Goal: Task Accomplishment & Management: Manage account settings

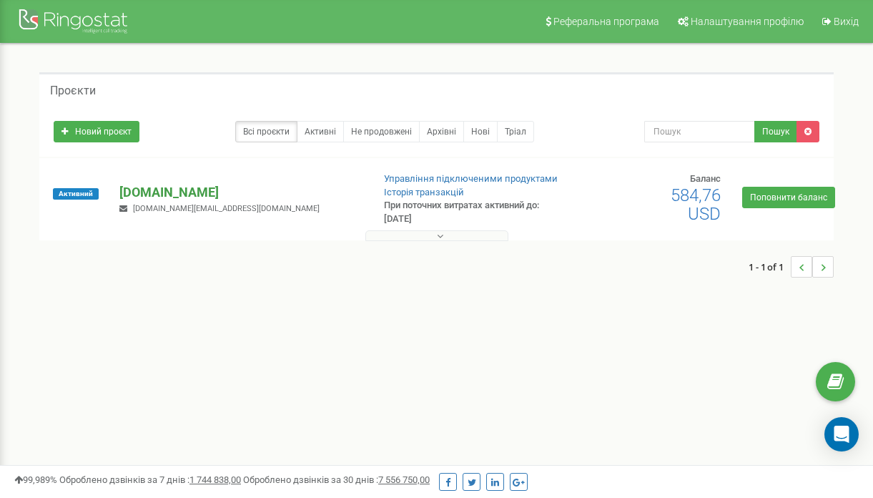
click at [157, 192] on p "[DOMAIN_NAME]" at bounding box center [239, 192] width 241 height 19
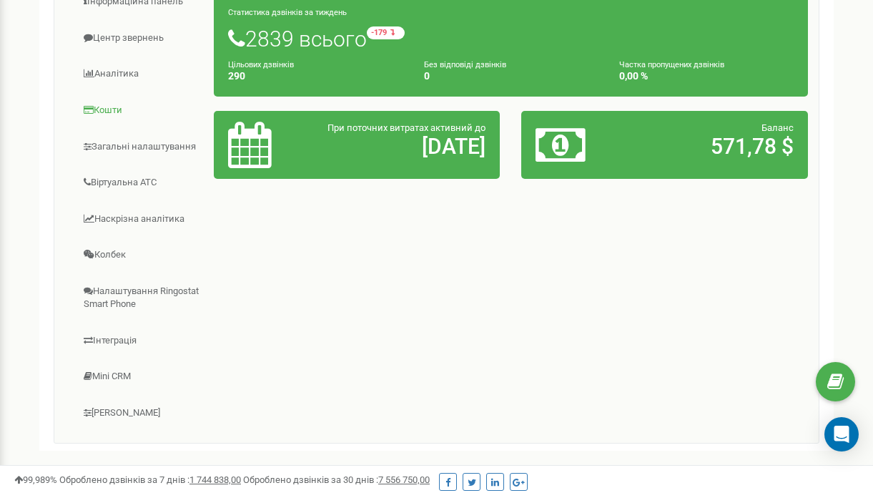
scroll to position [272, 0]
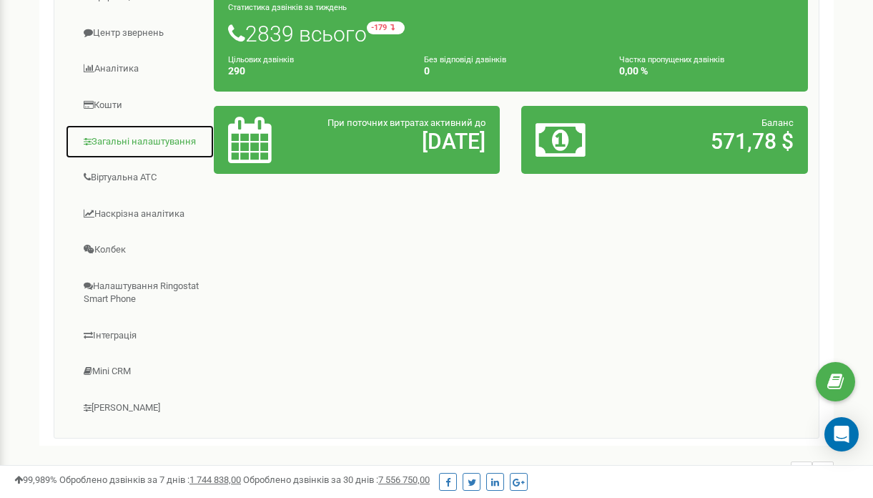
click at [147, 144] on link "Загальні налаштування" at bounding box center [139, 141] width 149 height 35
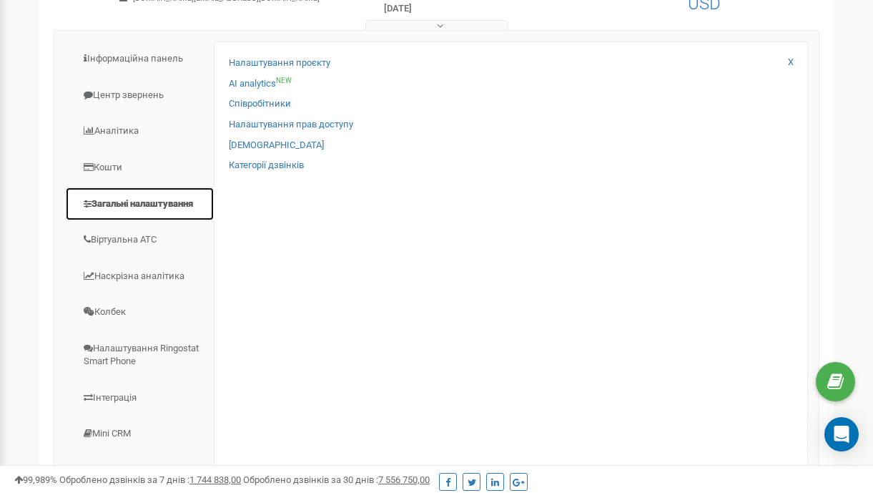
scroll to position [209, 0]
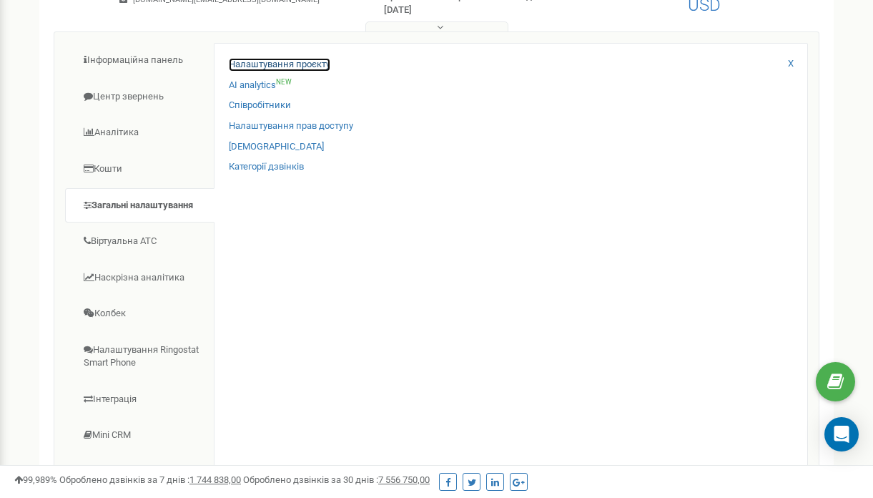
click at [315, 63] on link "Налаштування проєкту" at bounding box center [280, 65] width 102 height 14
click at [257, 66] on link "Налаштування проєкту" at bounding box center [280, 65] width 102 height 14
click at [282, 105] on link "Співробітники" at bounding box center [260, 106] width 62 height 14
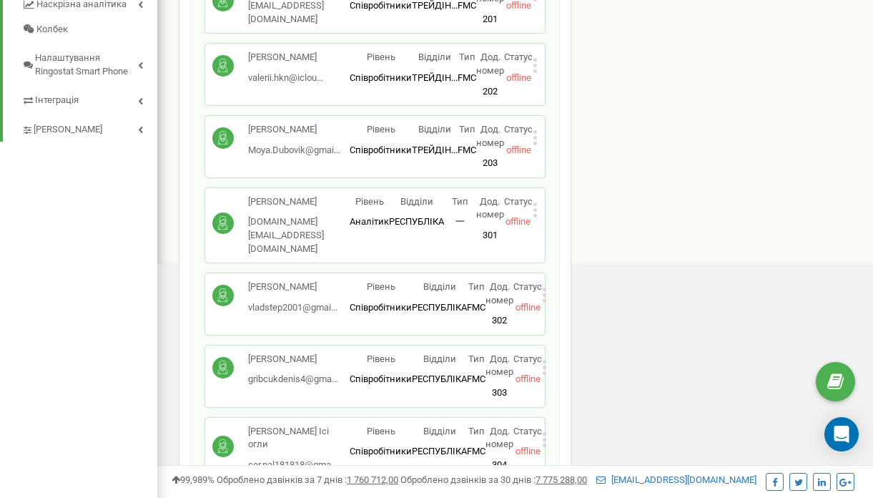
scroll to position [590, 0]
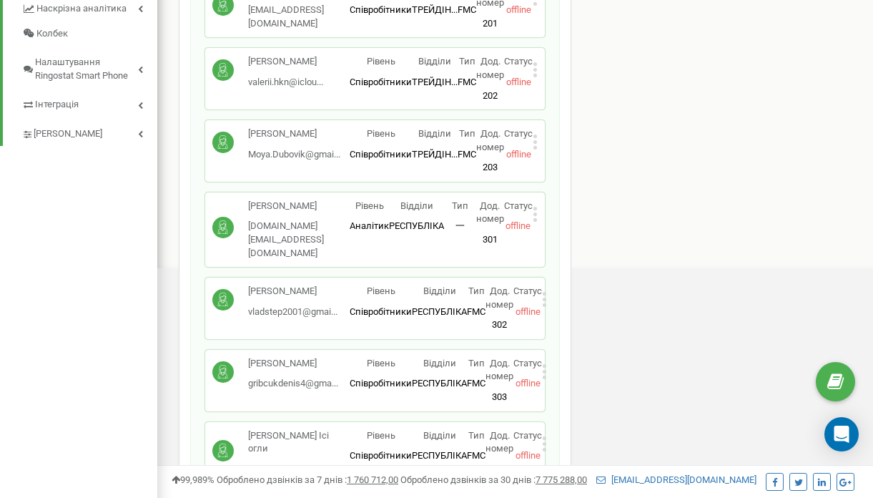
click at [535, 134] on icon at bounding box center [535, 141] width 5 height 15
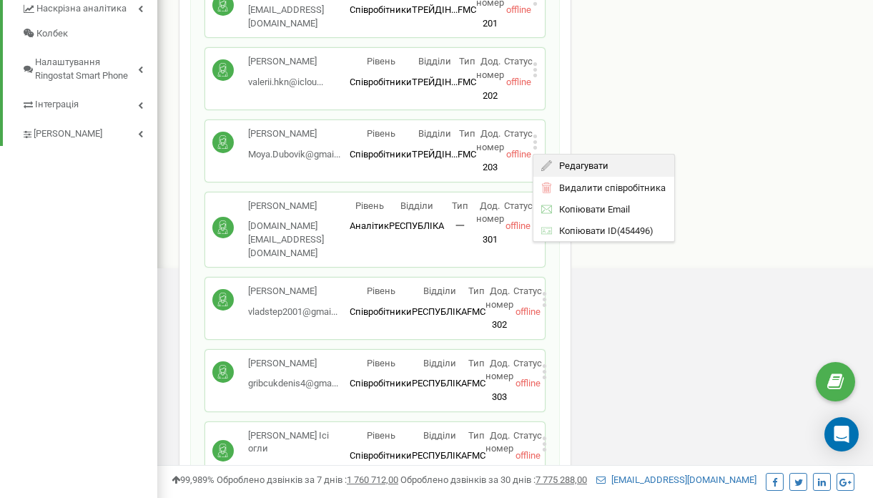
click at [564, 161] on span "Редагувати" at bounding box center [580, 165] width 56 height 9
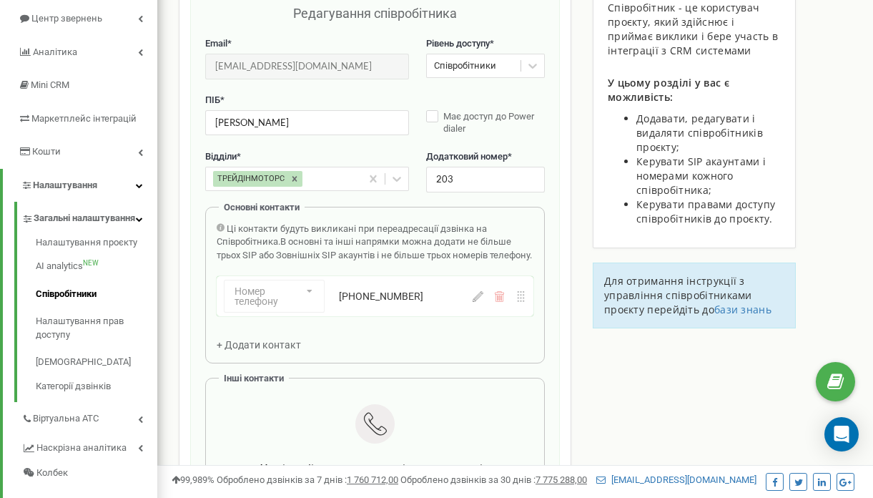
scroll to position [143, 0]
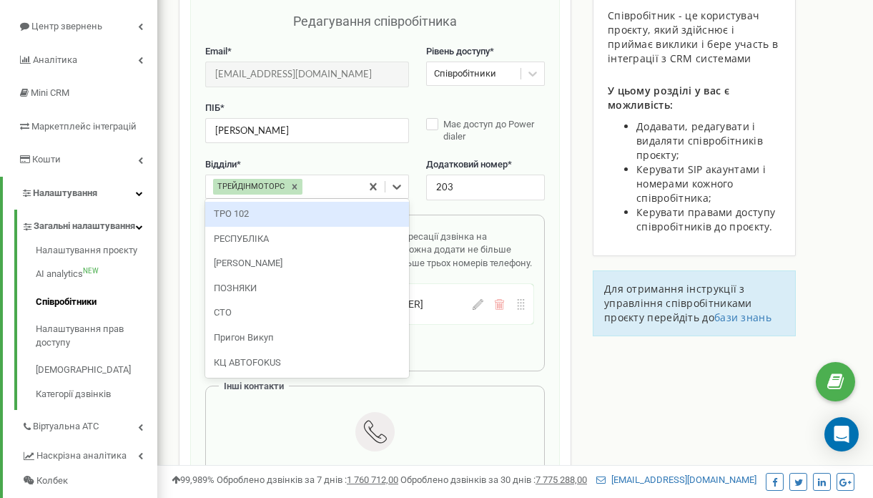
click at [324, 188] on div "ТРЕЙДІНМОТОРС" at bounding box center [284, 187] width 156 height 22
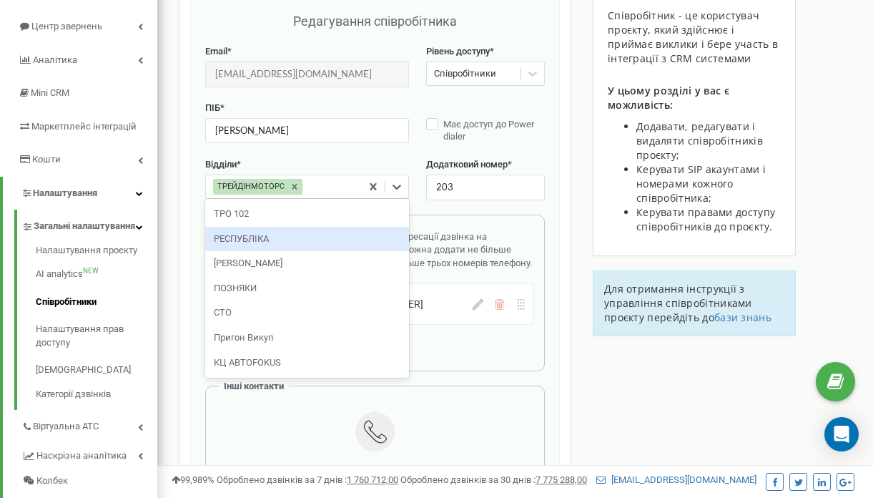
click at [309, 232] on div "РЕСПУБЛІКА" at bounding box center [307, 239] width 204 height 25
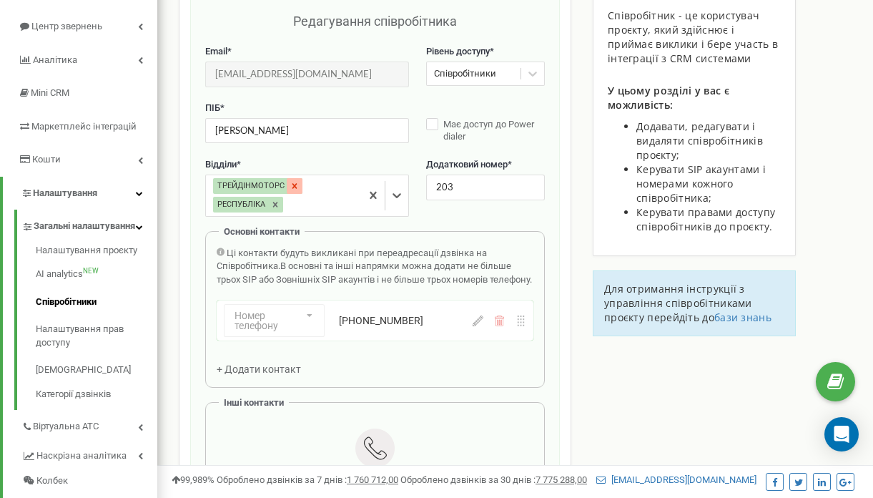
click at [290, 189] on icon at bounding box center [295, 186] width 10 height 10
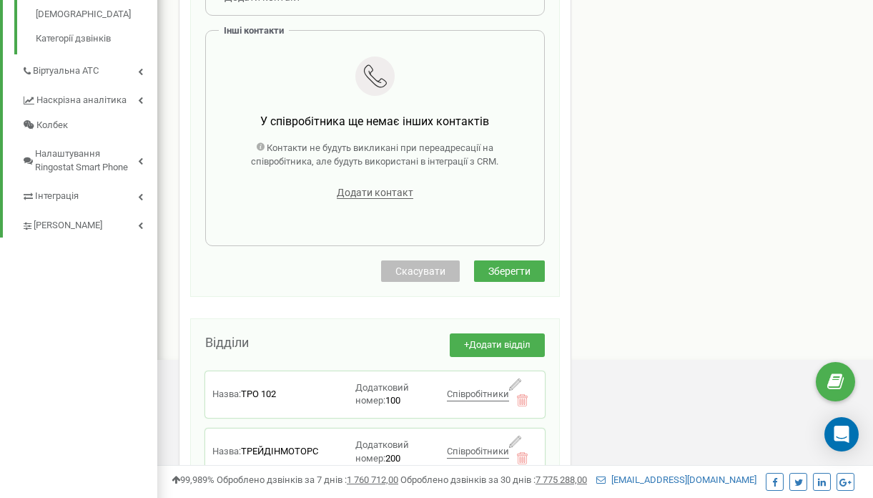
scroll to position [515, 0]
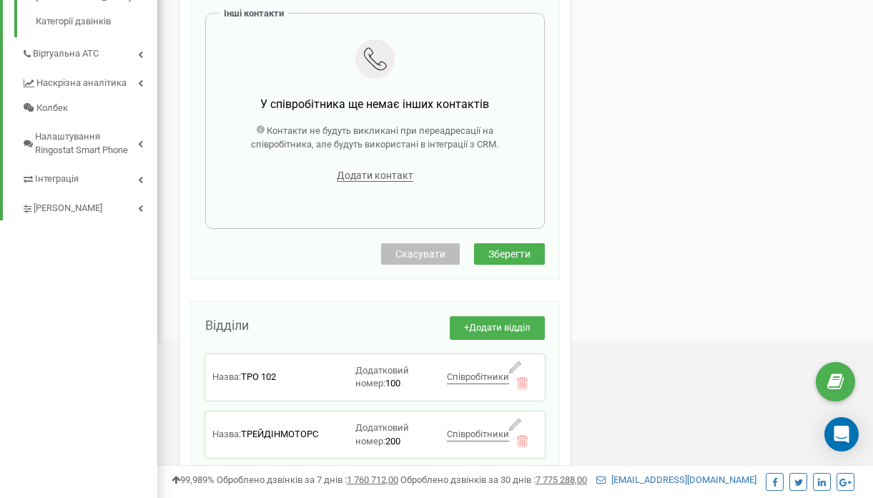
click at [521, 260] on span "Зберегти" at bounding box center [509, 253] width 42 height 11
